Goal: Task Accomplishment & Management: Manage account settings

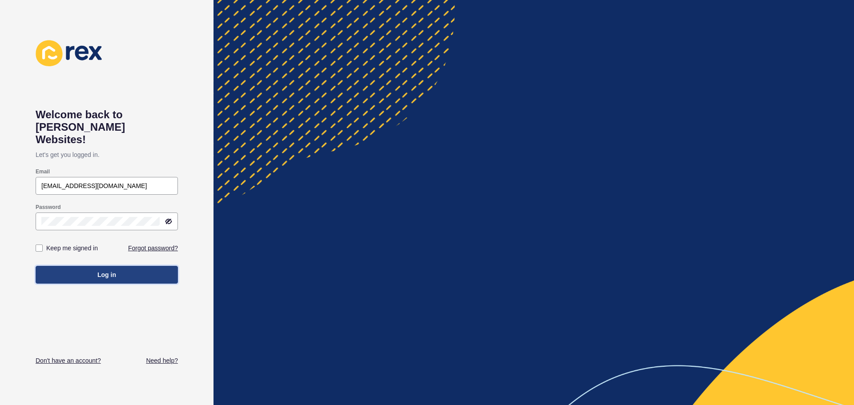
click at [111, 270] on span "Log in" at bounding box center [106, 274] width 19 height 9
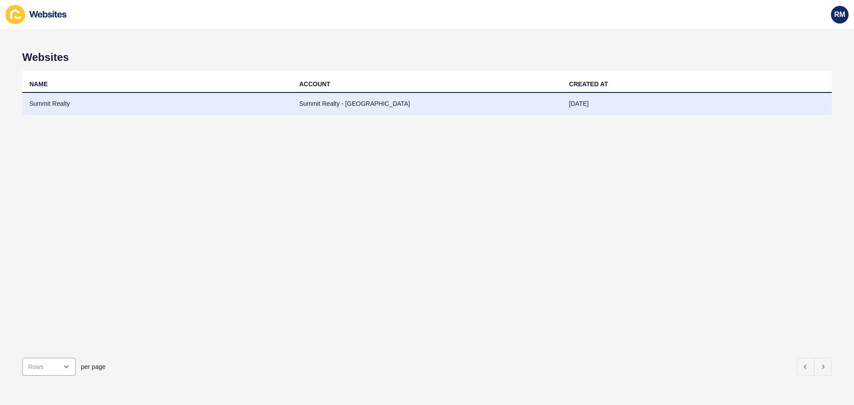
click at [285, 106] on td "Summit Realty" at bounding box center [157, 104] width 270 height 22
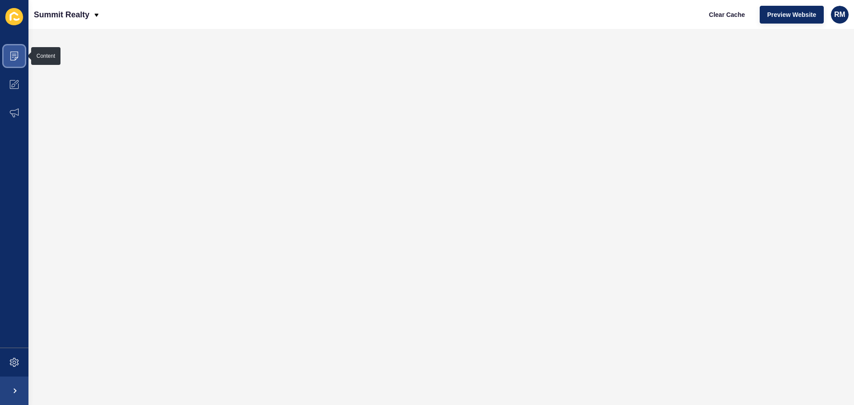
click at [11, 61] on span at bounding box center [14, 56] width 28 height 28
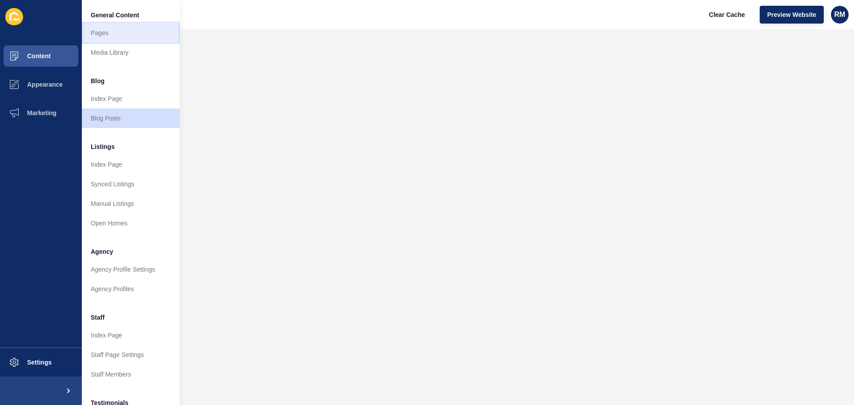
click at [103, 36] on link "Pages" at bounding box center [131, 33] width 98 height 20
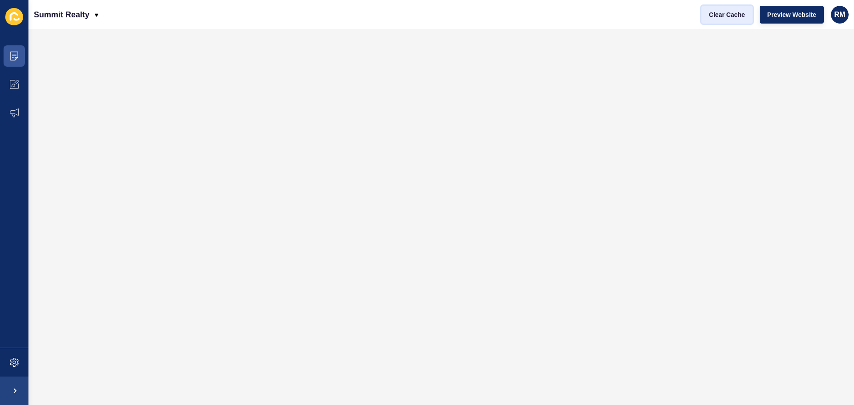
click at [731, 11] on span "Clear Cache" at bounding box center [727, 14] width 36 height 9
click at [840, 17] on span "RM" at bounding box center [839, 14] width 11 height 9
click at [800, 76] on link "Logout" at bounding box center [807, 74] width 65 height 20
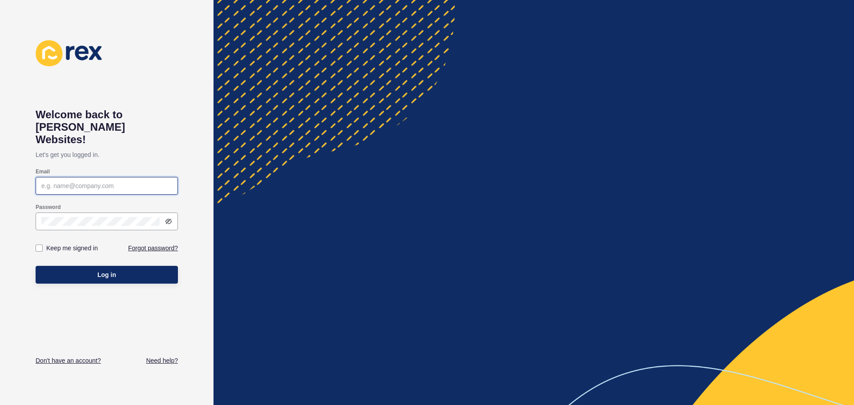
type input "[EMAIL_ADDRESS][DOMAIN_NAME]"
